Goal: Check status: Check status

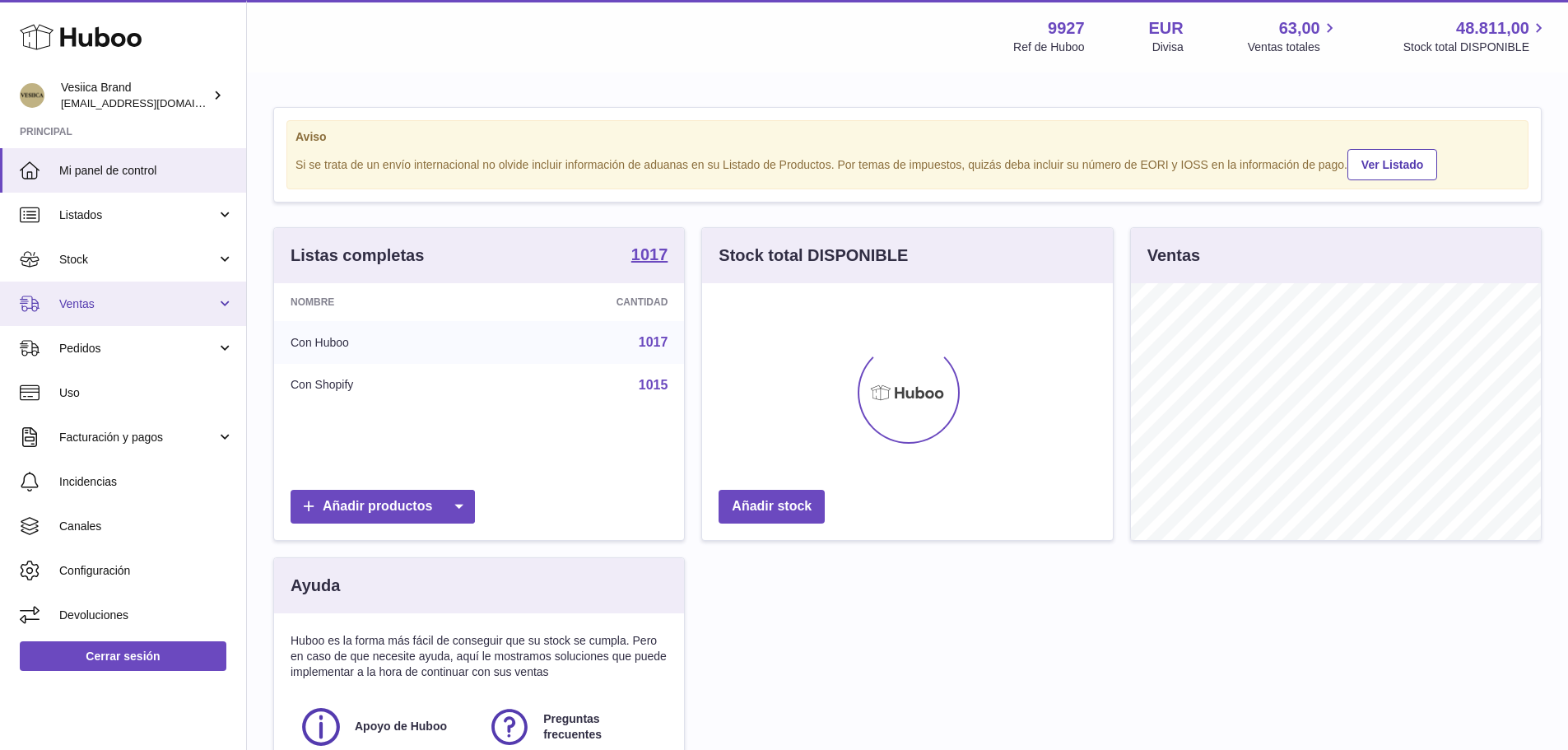
scroll to position [257, 410]
click at [136, 303] on span "Ventas" at bounding box center [137, 303] width 157 height 15
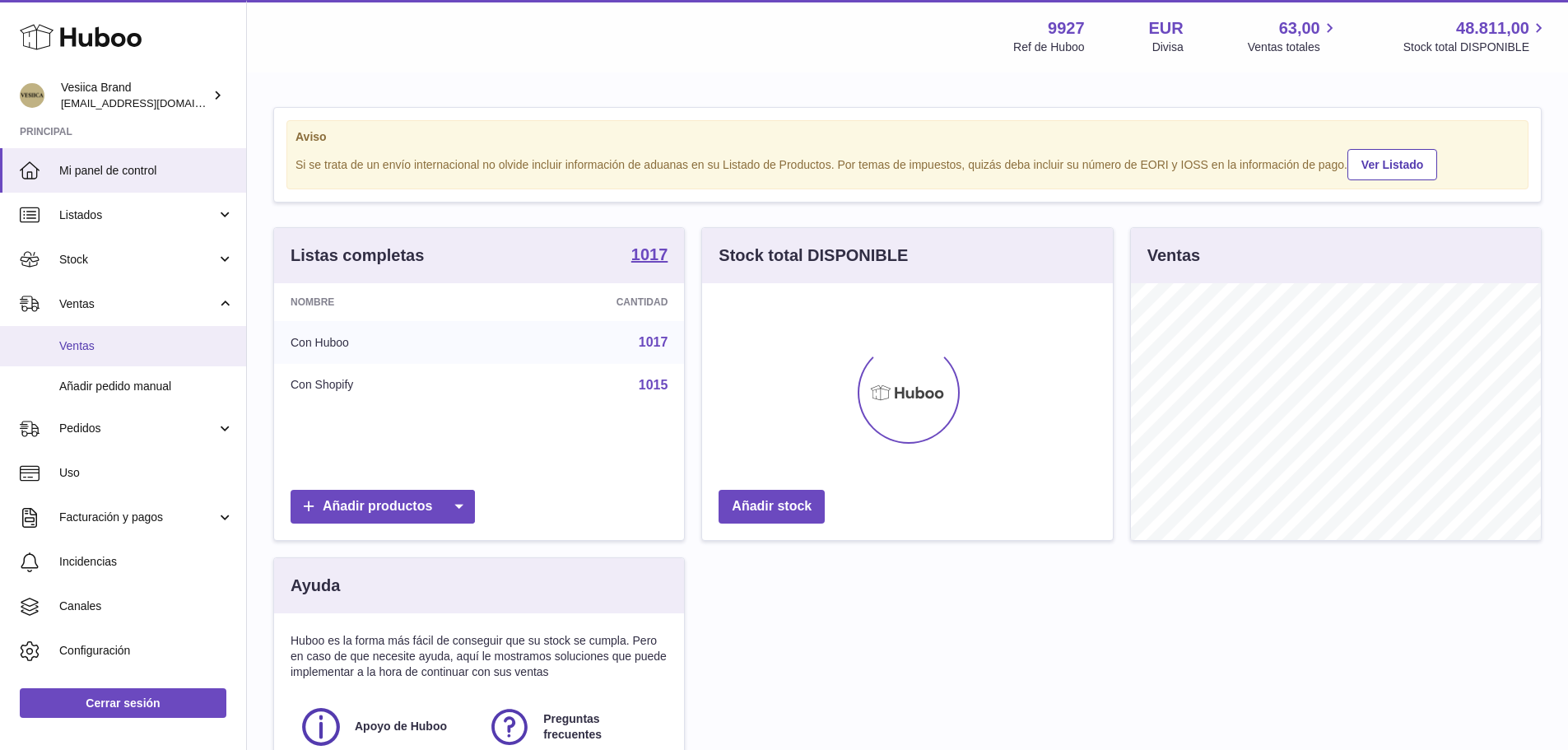
click at [128, 345] on span "Ventas" at bounding box center [146, 346] width 174 height 15
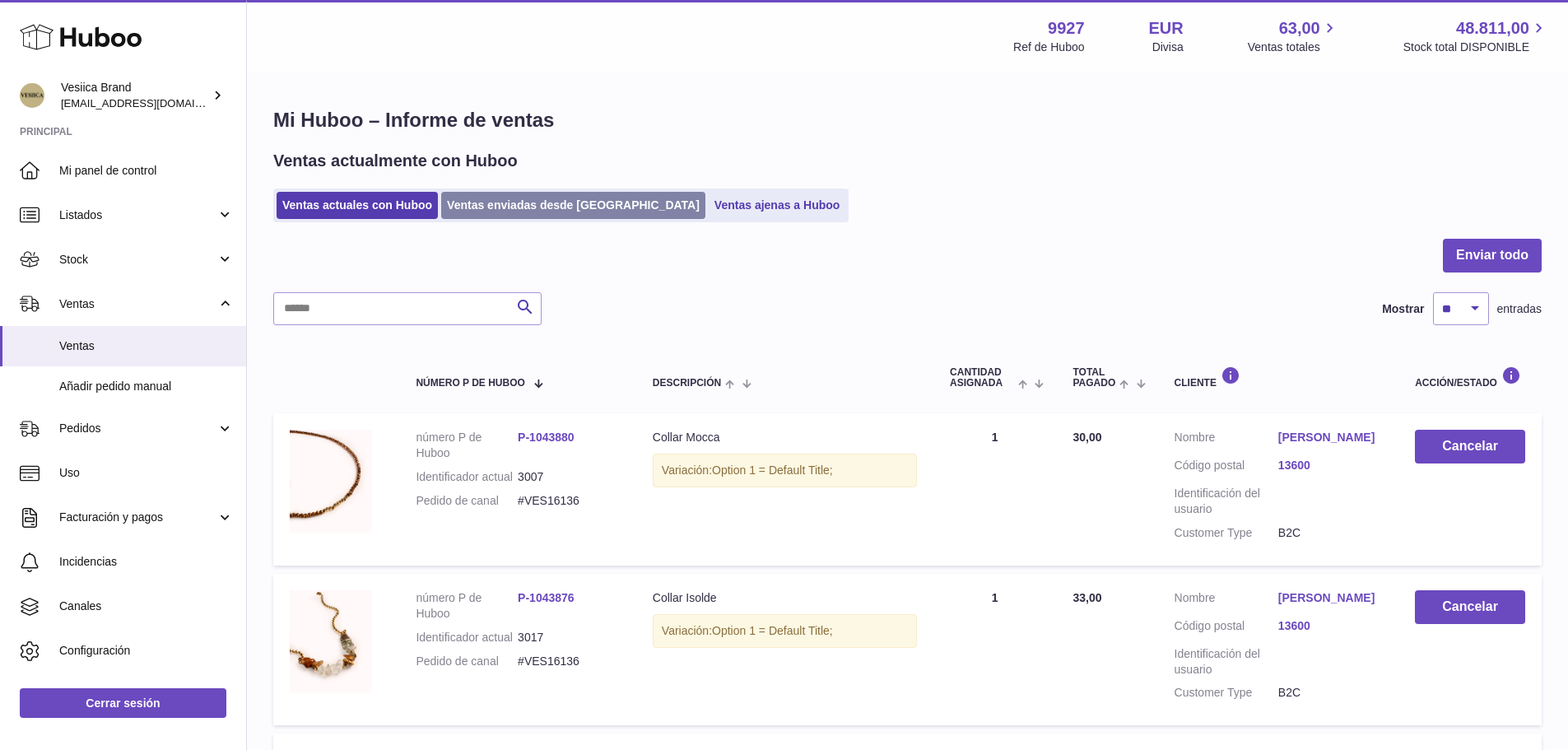
click at [549, 214] on link "Ventas enviadas desde [GEOGRAPHIC_DATA]" at bounding box center [573, 205] width 264 height 27
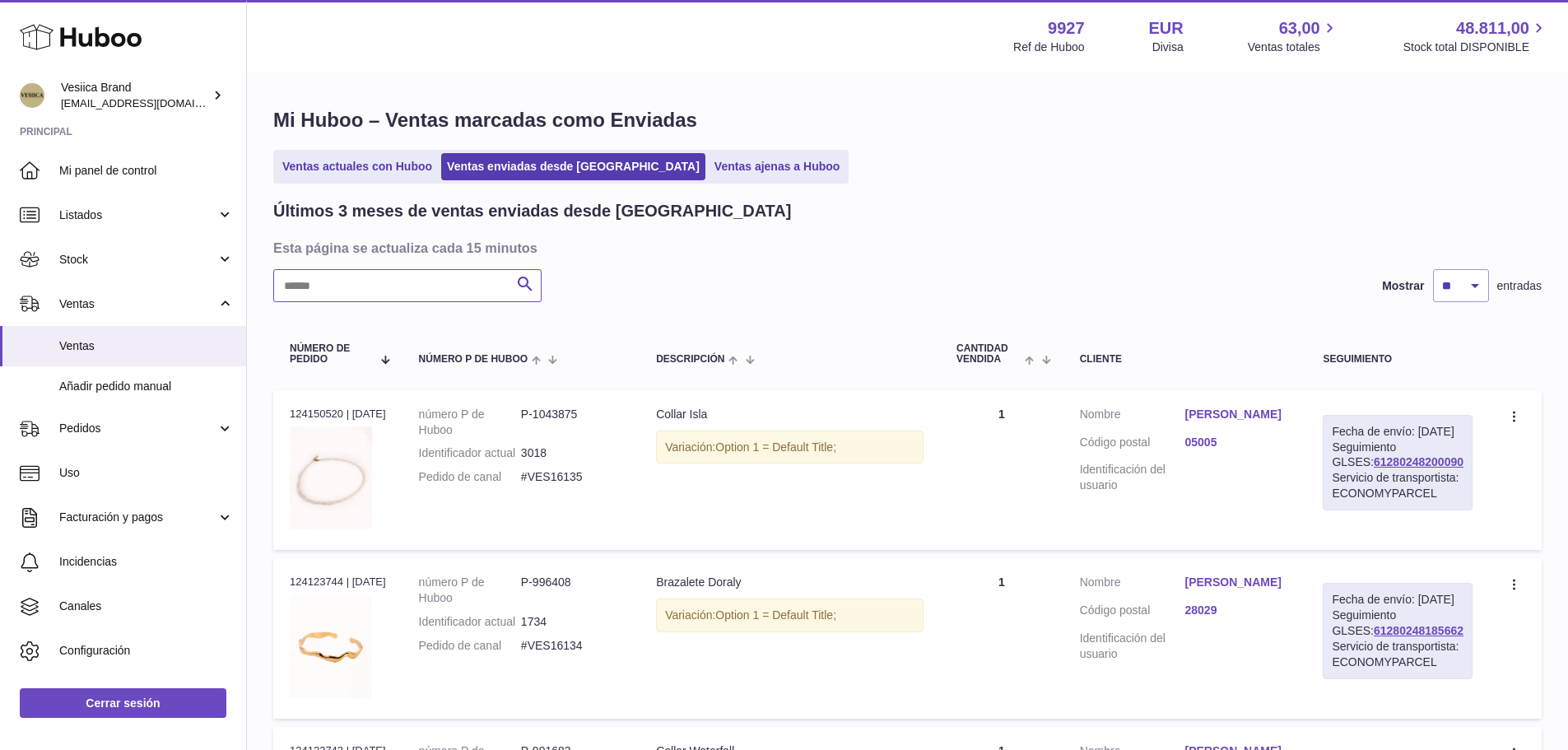
click at [441, 278] on input "text" at bounding box center [407, 285] width 268 height 33
paste input "**********"
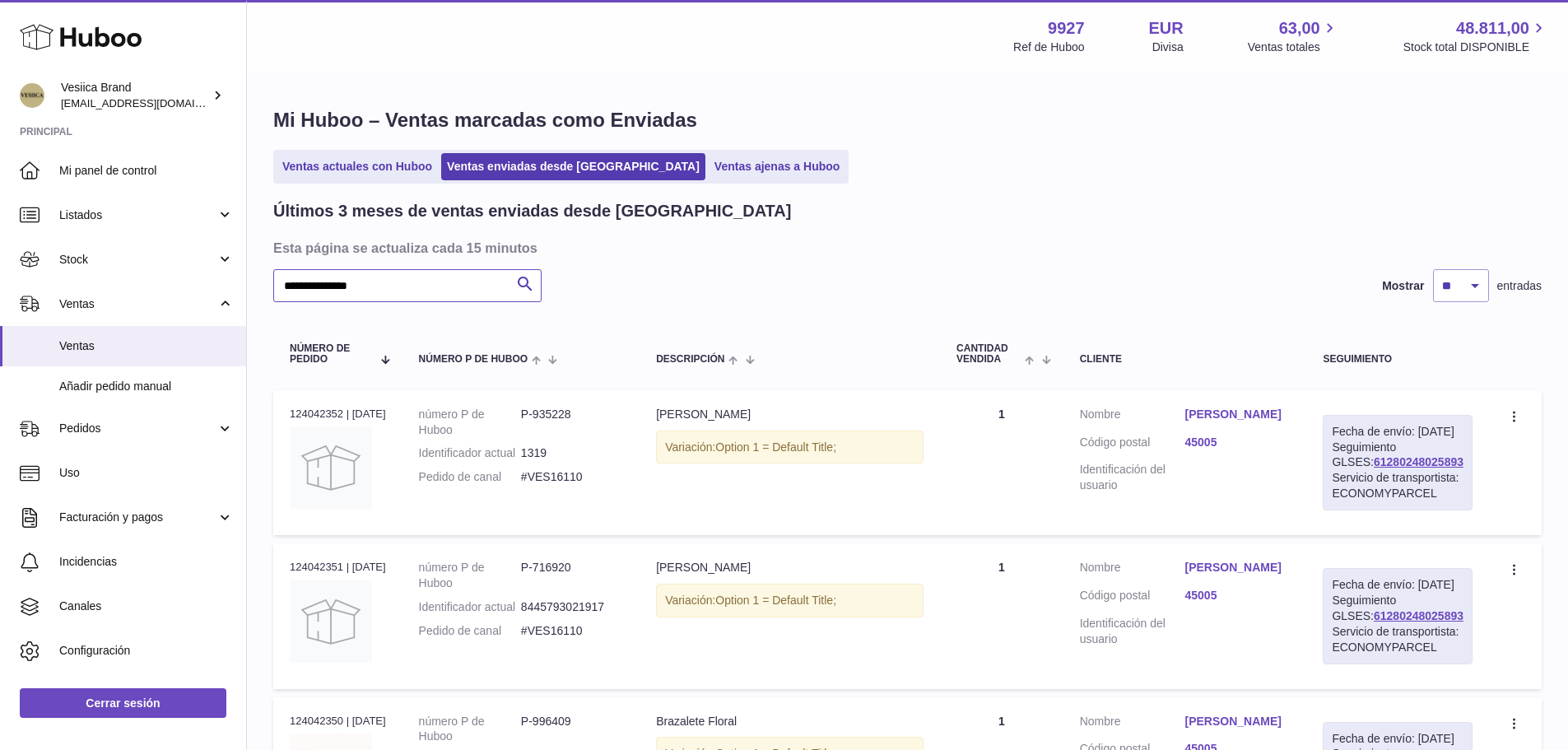
type input "**********"
click at [1231, 414] on link "[PERSON_NAME]" at bounding box center [1237, 414] width 105 height 15
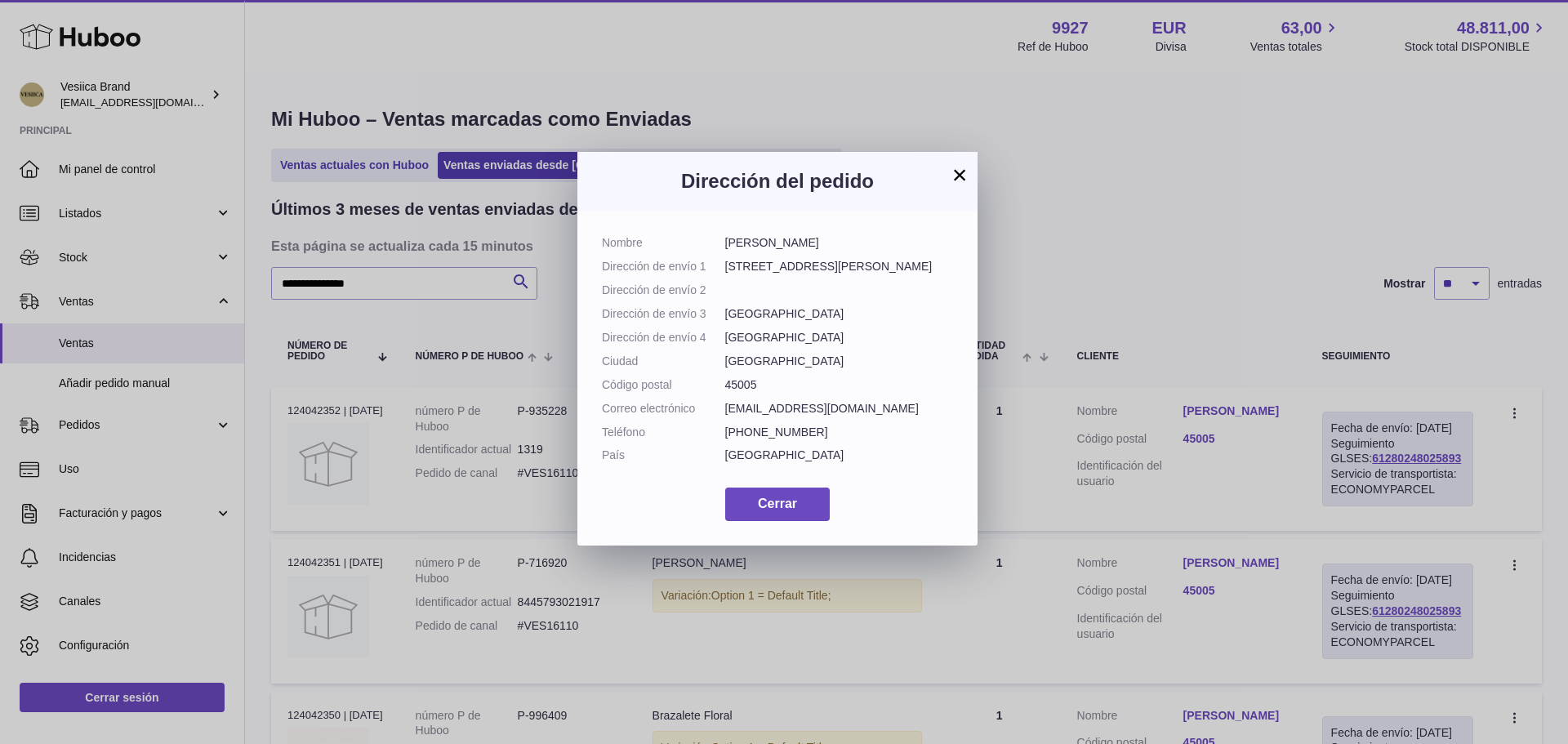
click at [962, 167] on button "×" at bounding box center [959, 174] width 20 height 20
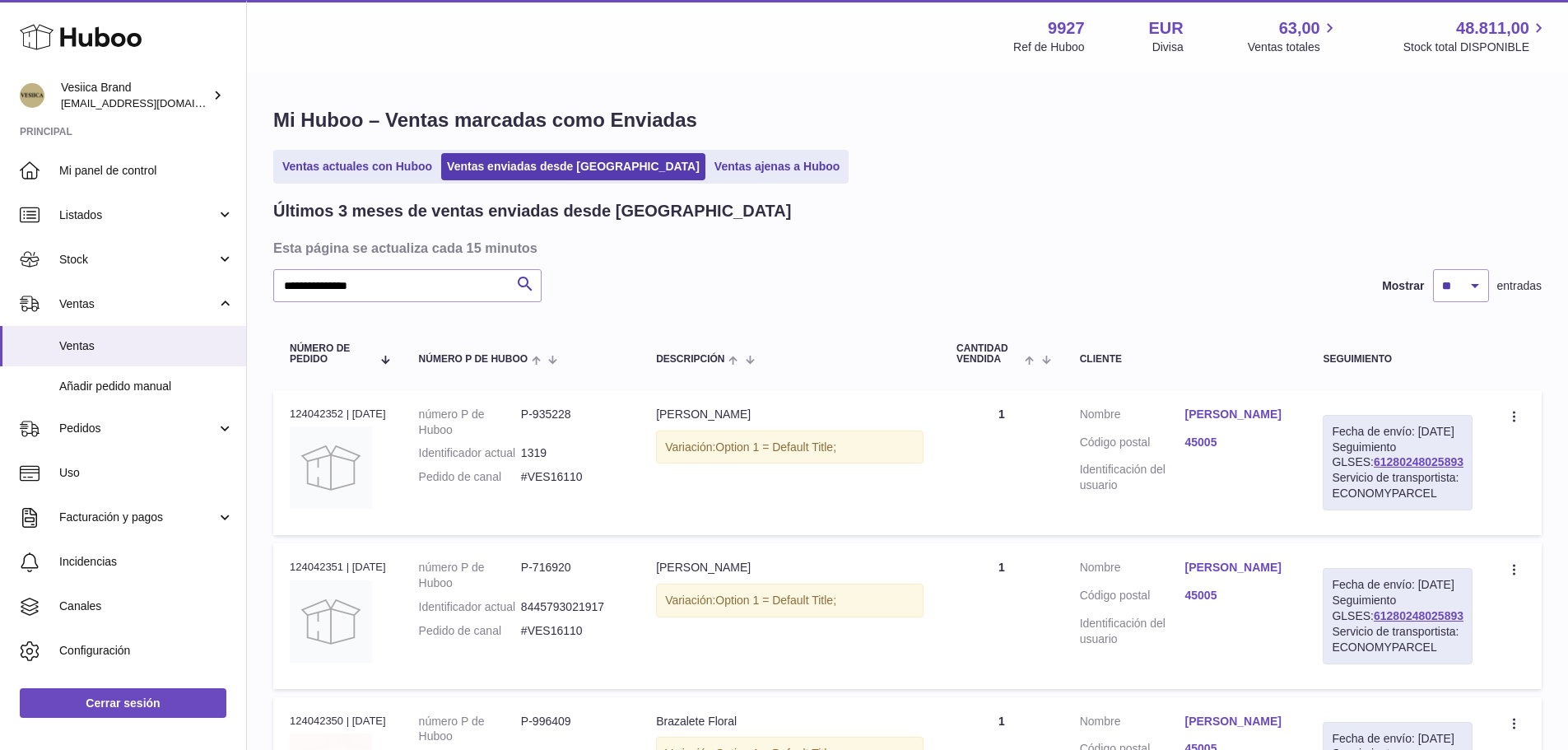
drag, startPoint x: 1454, startPoint y: 477, endPoint x: 1328, endPoint y: 481, distance: 126.1
click at [1328, 481] on td "Fecha de envío: [DATE] Seguimiento GLSES: 61280248025893 Servicio de transporti…" at bounding box center [1397, 462] width 183 height 145
copy link "61280248025893"
drag, startPoint x: 589, startPoint y: 494, endPoint x: 527, endPoint y: 496, distance: 62.0
click at [527, 485] on dd "#VES16110" at bounding box center [572, 477] width 102 height 15
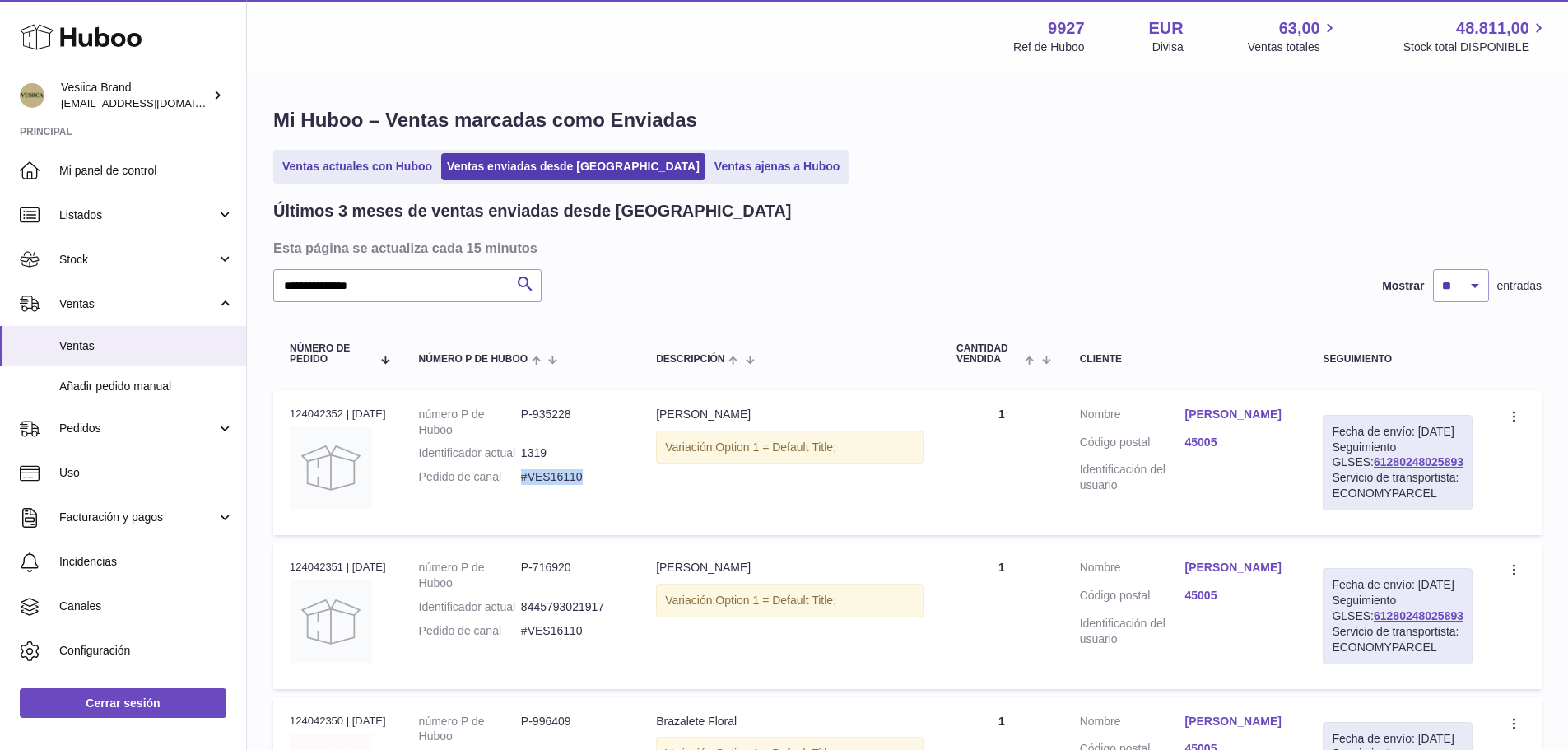
copy dd "#VES16110"
click at [1231, 416] on link "[PERSON_NAME]" at bounding box center [1237, 414] width 105 height 15
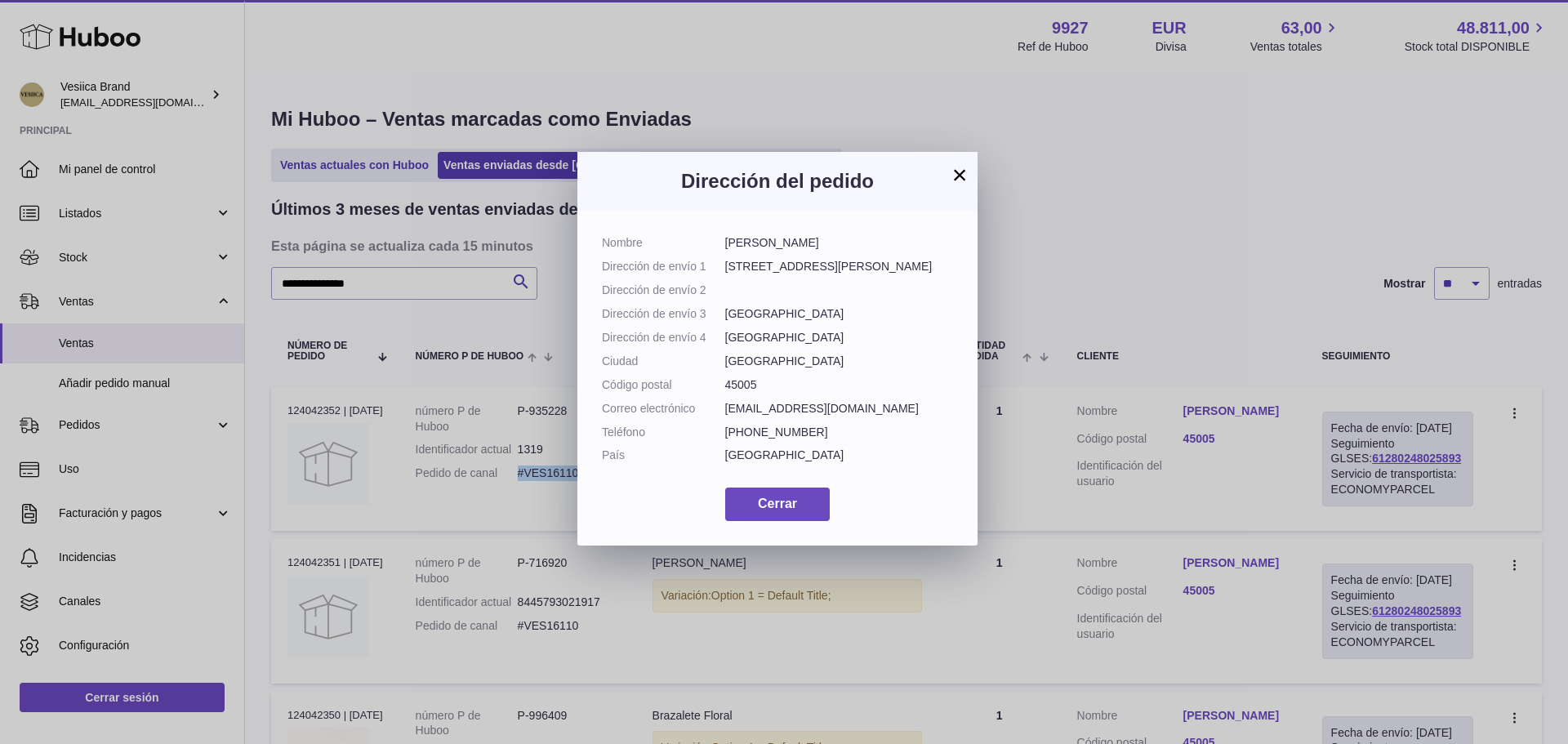
drag, startPoint x: 813, startPoint y: 245, endPoint x: 720, endPoint y: 245, distance: 93.0
click at [720, 245] on dl "Nombre [PERSON_NAME] Dirección de envío 1 [STREET_ADDRESS][PERSON_NAME] Direcci…" at bounding box center [777, 353] width 351 height 236
copy dl "[PERSON_NAME]"
click at [796, 511] on span "Cerrar" at bounding box center [778, 503] width 40 height 14
